Goal: Information Seeking & Learning: Learn about a topic

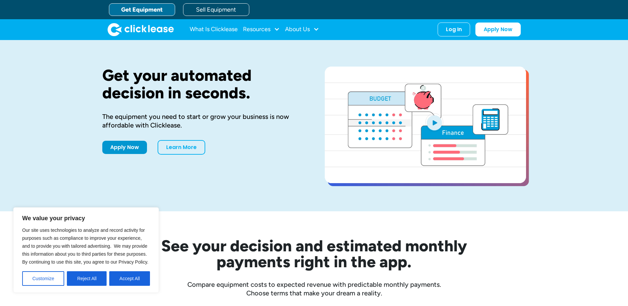
click at [281, 34] on div "What Is Clicklease Resources Blog Case Studies Videos FAQs About Us About Us Ca…" at bounding box center [254, 29] width 129 height 13
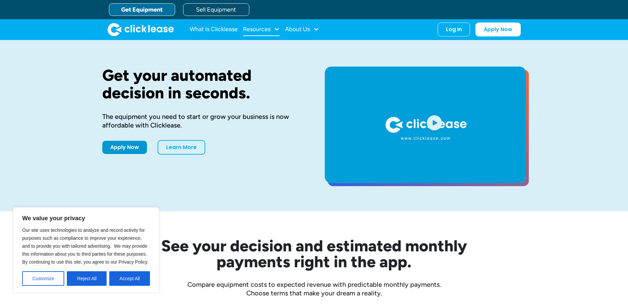
click at [270, 29] on div "Resources" at bounding box center [256, 29] width 27 height 0
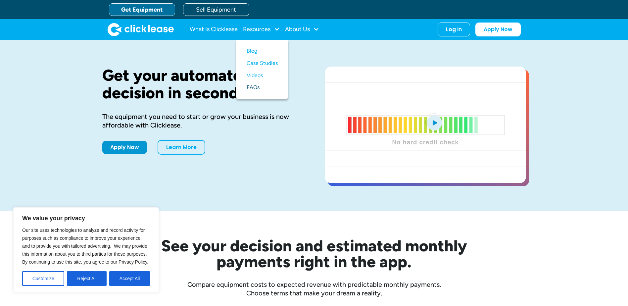
click at [257, 90] on link "FAQs" at bounding box center [262, 87] width 31 height 12
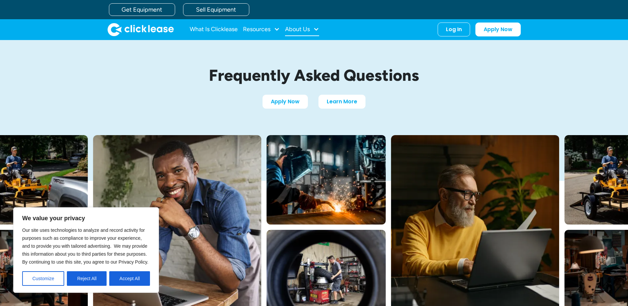
click at [305, 29] on div "About Us" at bounding box center [297, 29] width 25 height 0
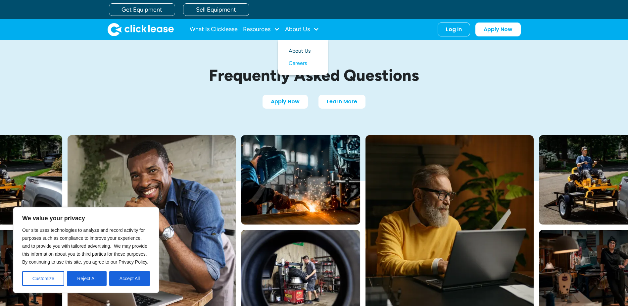
click at [300, 52] on link "About Us" at bounding box center [303, 51] width 28 height 12
